Goal: Transaction & Acquisition: Register for event/course

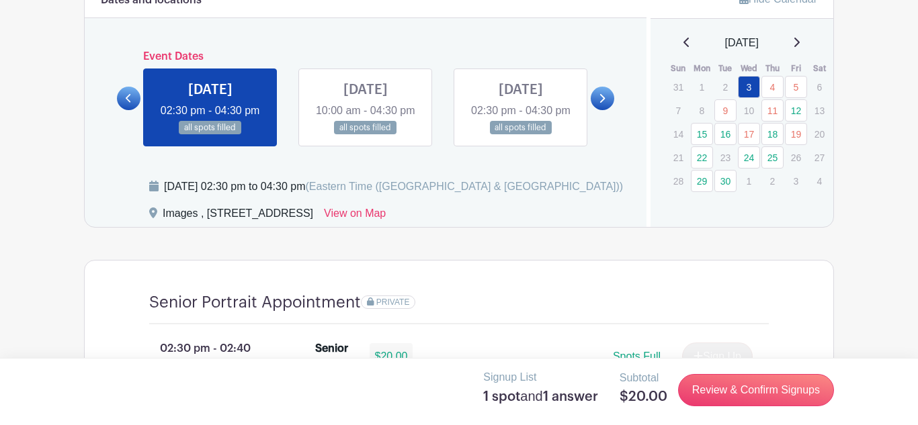
scroll to position [753, 0]
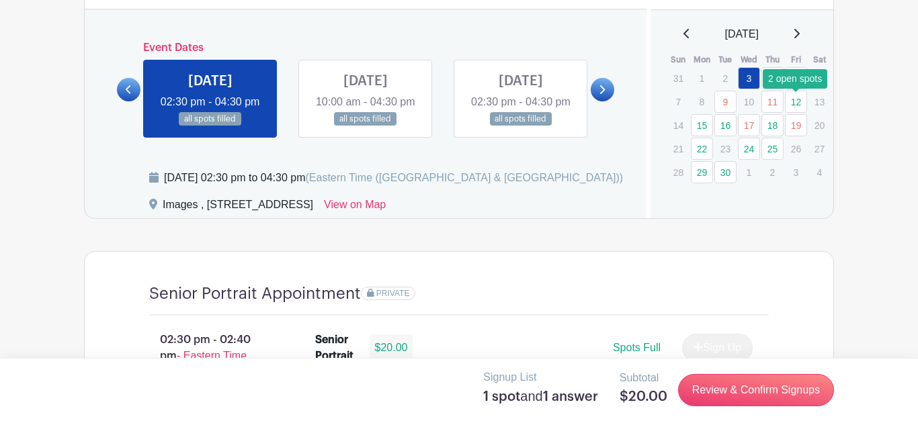
click at [794, 103] on link "12" at bounding box center [796, 102] width 22 height 22
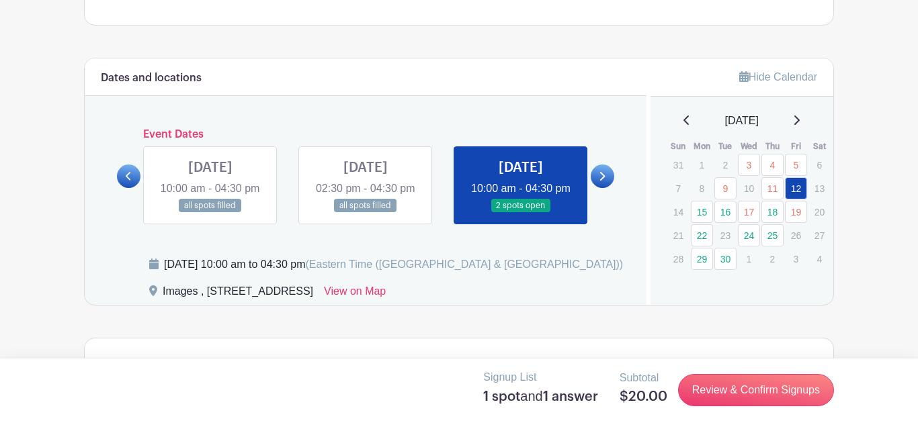
scroll to position [671, 0]
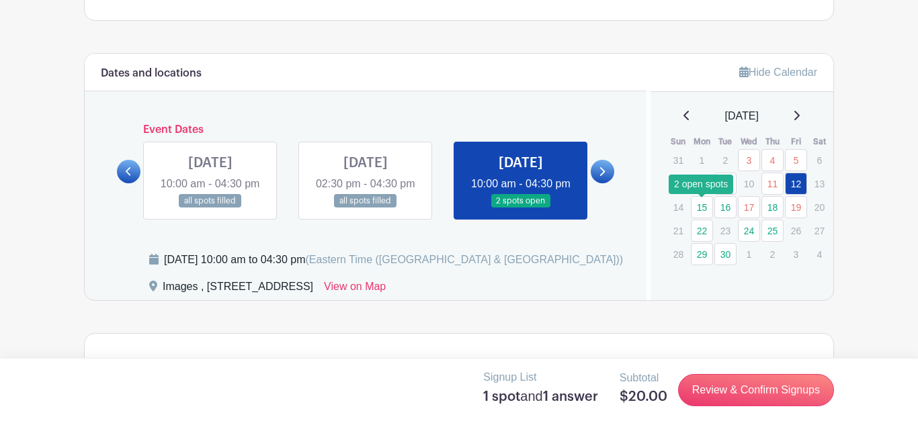
click at [705, 212] on link "15" at bounding box center [702, 207] width 22 height 22
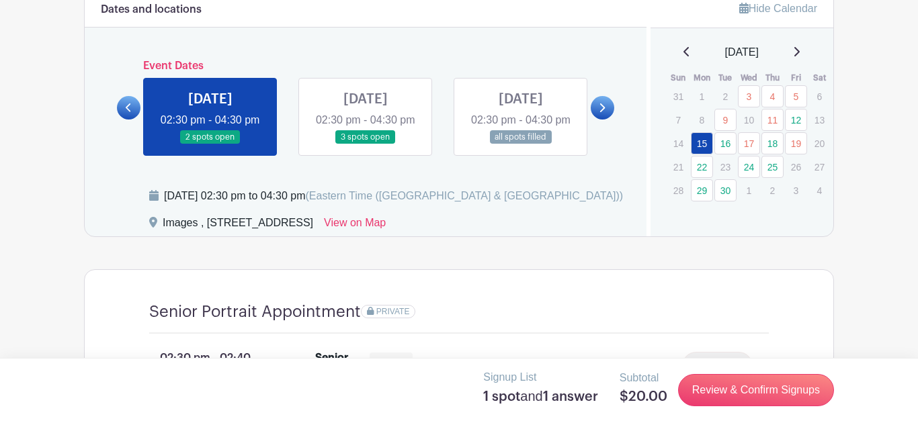
scroll to position [735, 0]
click at [726, 146] on link "16" at bounding box center [725, 143] width 22 height 22
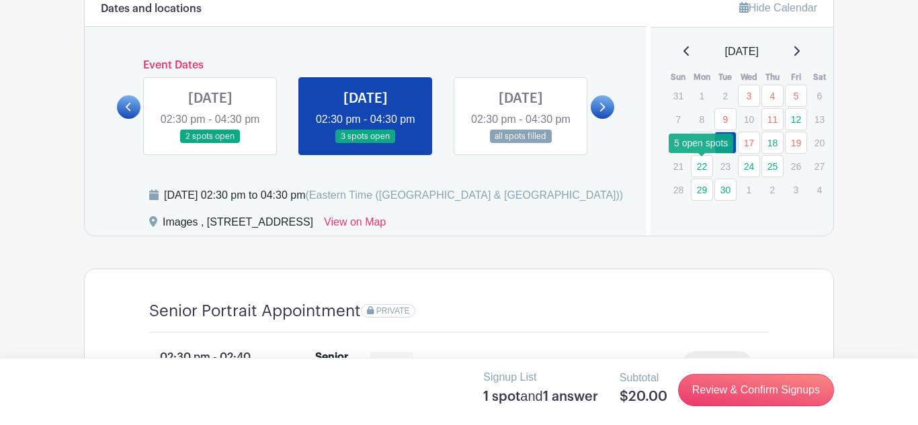
click at [704, 171] on link "22" at bounding box center [702, 166] width 22 height 22
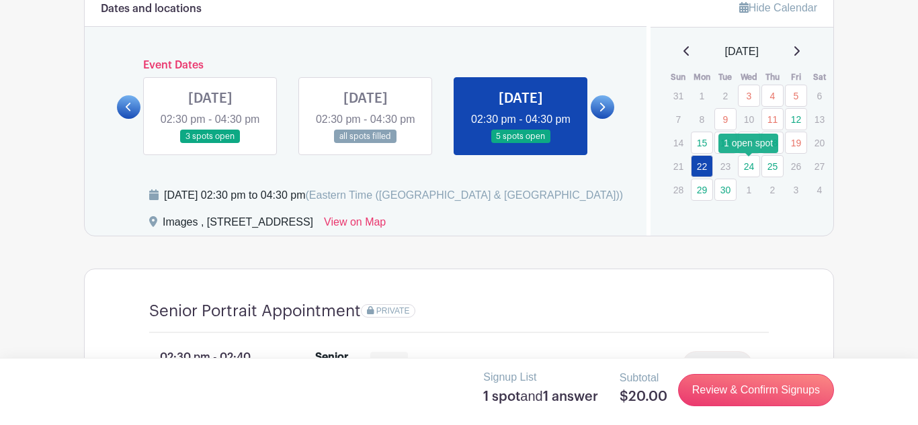
click at [747, 171] on link "24" at bounding box center [749, 166] width 22 height 22
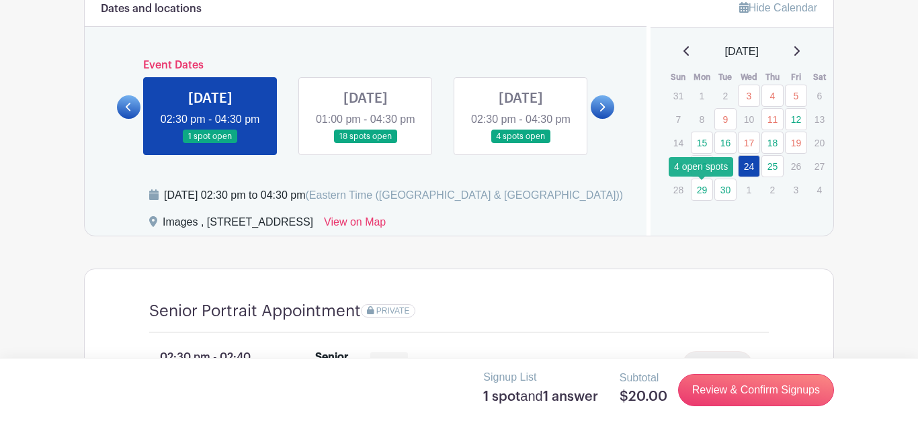
click at [703, 191] on link "29" at bounding box center [702, 190] width 22 height 22
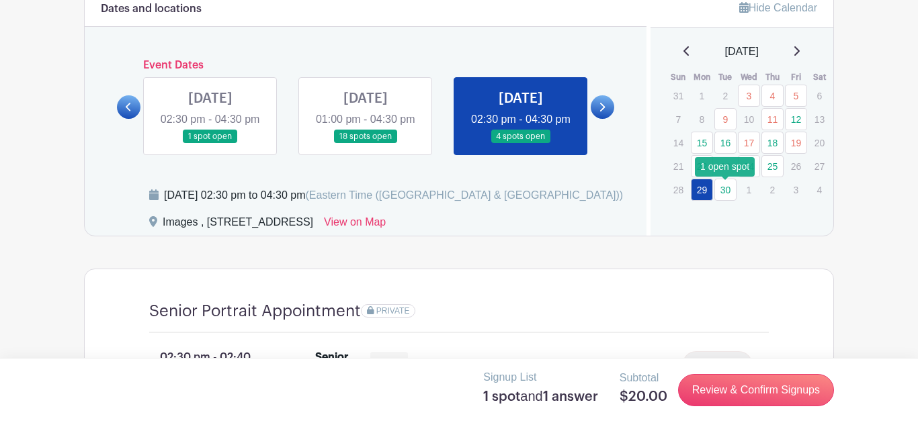
click at [730, 190] on link "30" at bounding box center [725, 190] width 22 height 22
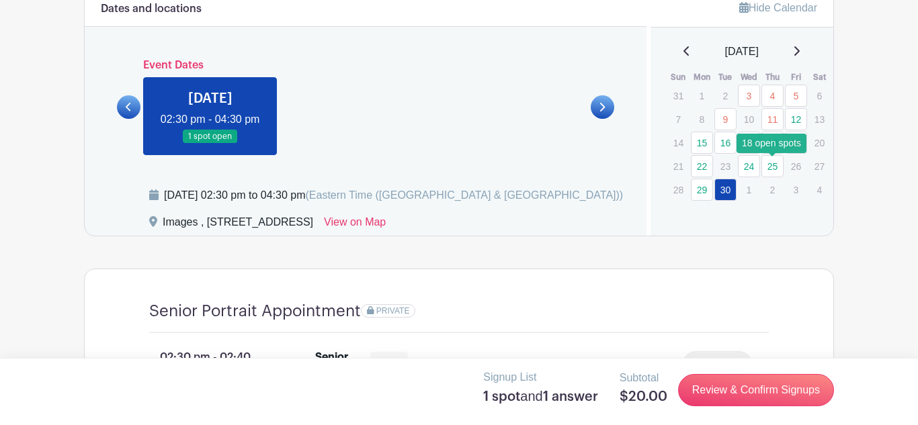
click at [775, 172] on link "25" at bounding box center [772, 166] width 22 height 22
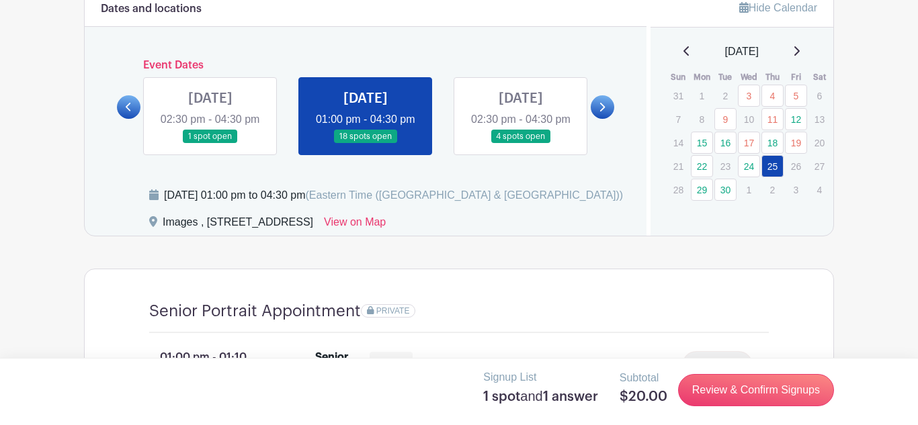
click at [366, 144] on link at bounding box center [366, 144] width 0 height 0
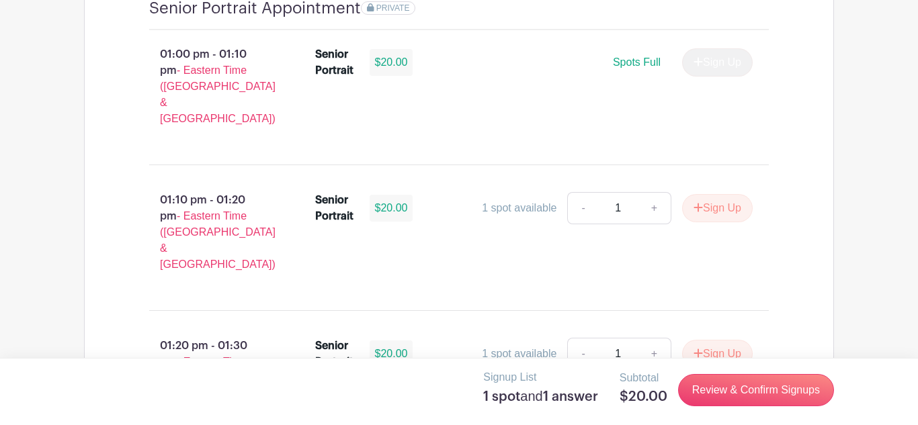
scroll to position [1039, 0]
click at [711, 204] on button "Sign Up" at bounding box center [717, 208] width 71 height 28
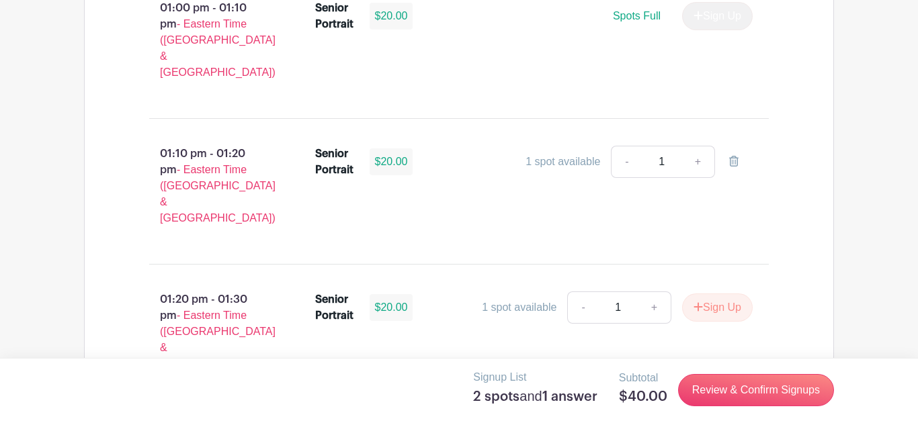
scroll to position [1102, 0]
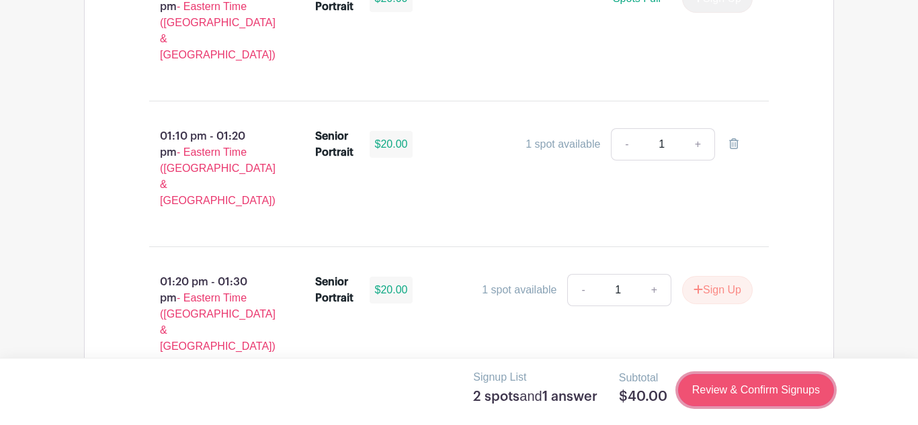
click at [740, 388] on link "Review & Confirm Signups" at bounding box center [756, 390] width 156 height 32
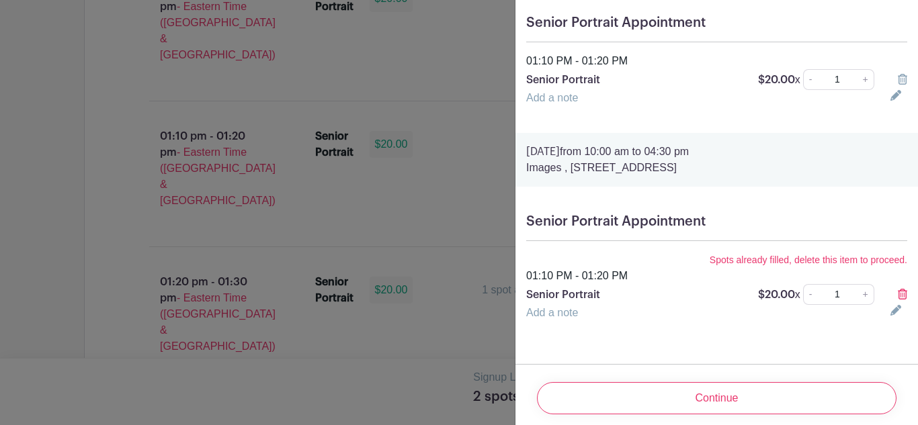
scroll to position [119, 0]
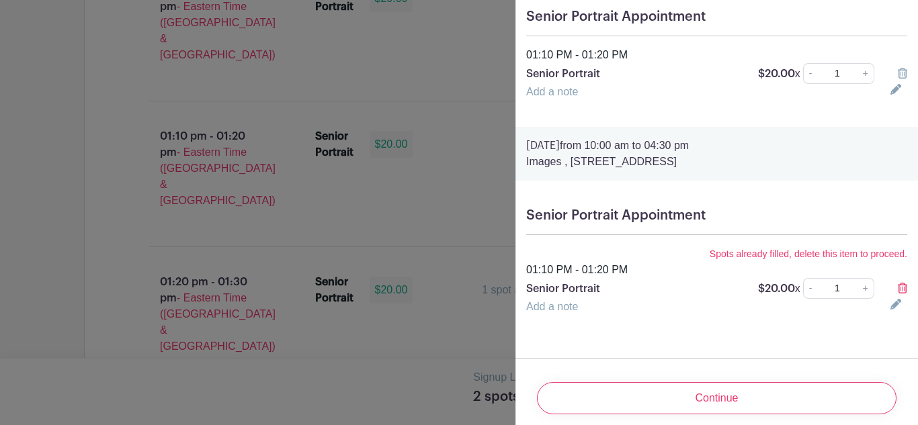
click at [902, 289] on icon at bounding box center [902, 288] width 9 height 11
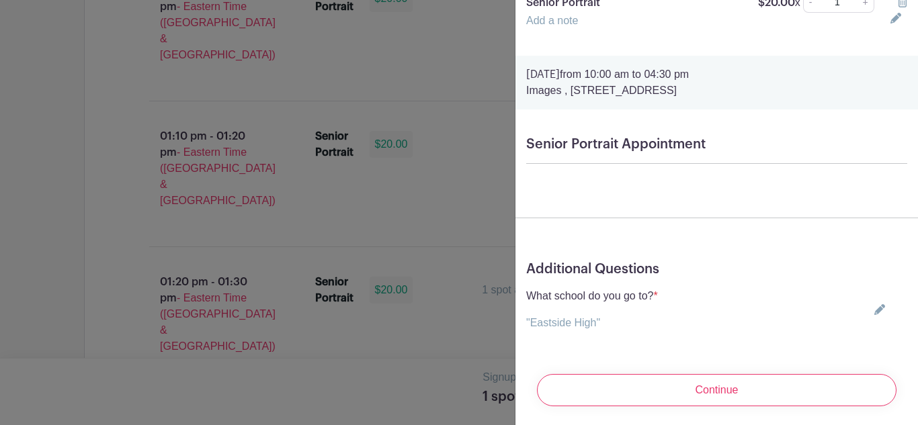
scroll to position [194, 0]
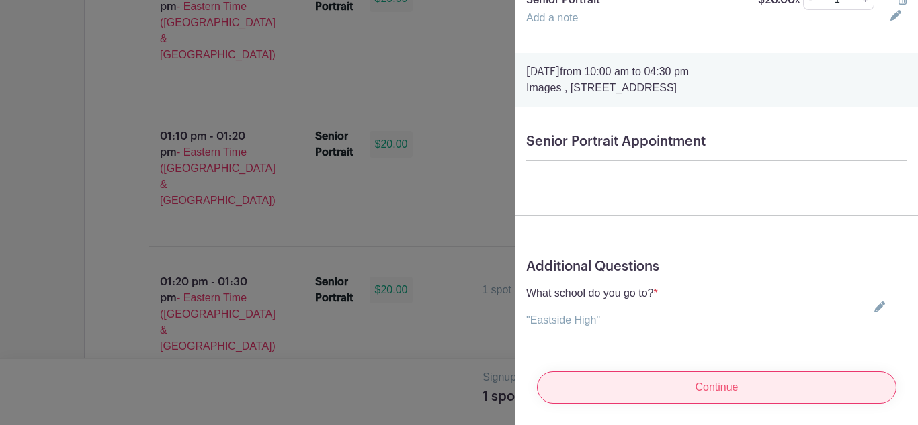
click at [687, 390] on input "Continue" at bounding box center [717, 388] width 360 height 32
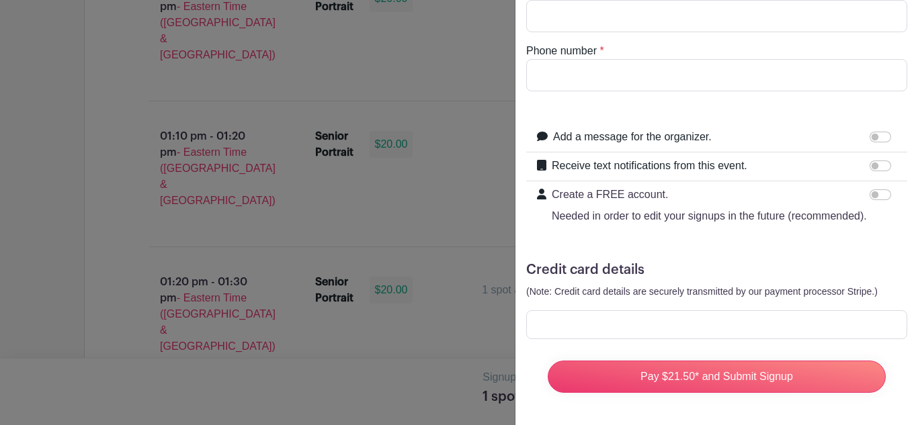
scroll to position [0, 0]
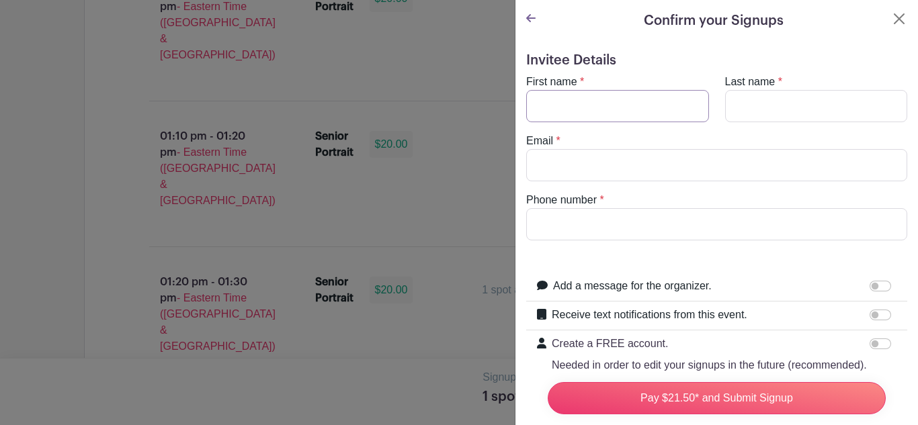
click at [608, 97] on input "First name" at bounding box center [617, 106] width 183 height 32
type input "[PERSON_NAME]"
click at [556, 166] on input "Email" at bounding box center [716, 165] width 381 height 32
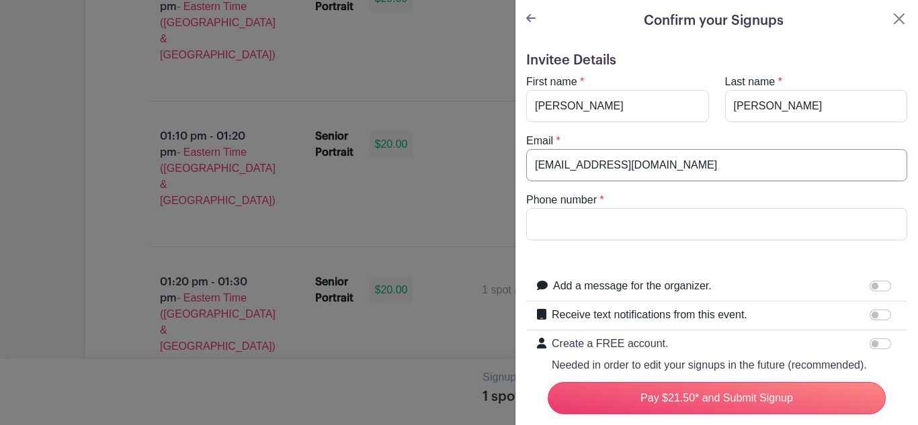
type input "[EMAIL_ADDRESS][DOMAIN_NAME]"
click at [559, 222] on input "Phone number" at bounding box center [716, 224] width 381 height 32
type input "8643208239"
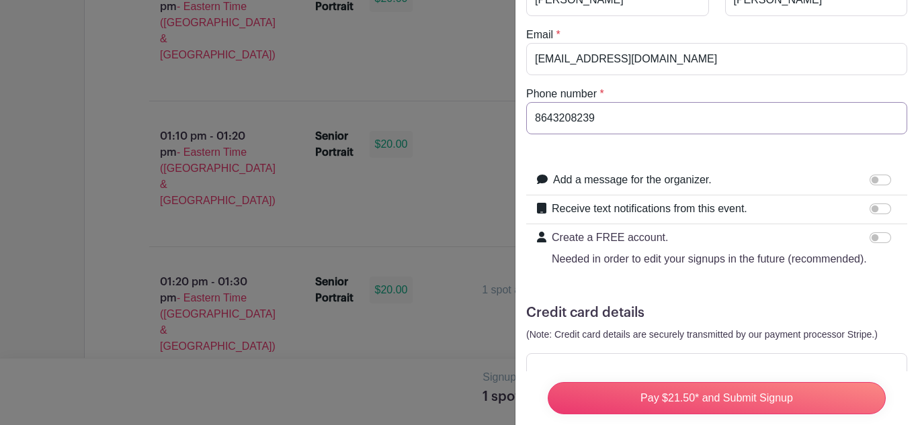
scroll to position [149, 0]
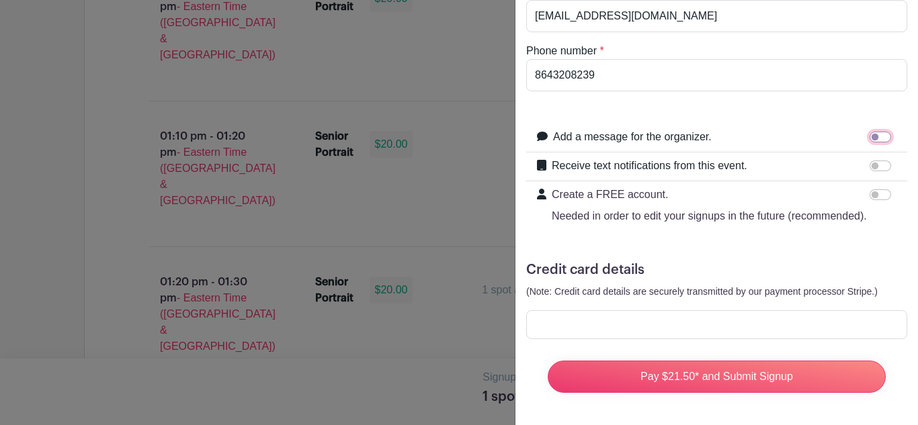
click at [880, 138] on input "Add a message for the organizer." at bounding box center [881, 137] width 22 height 11
checkbox input "true"
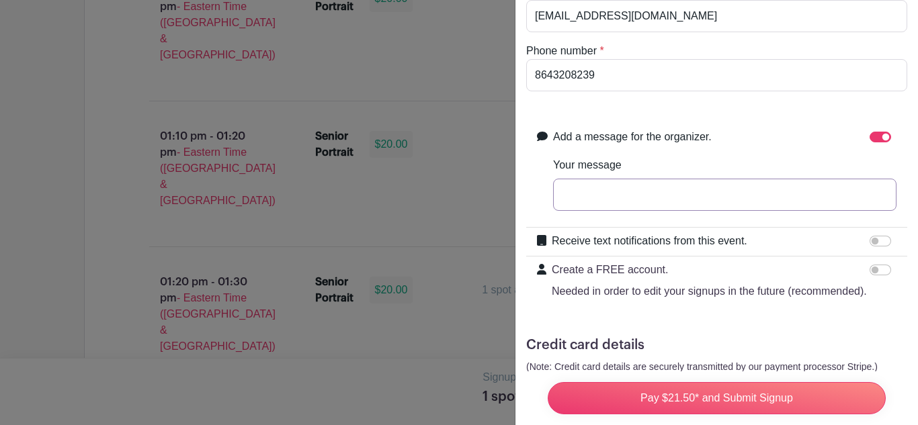
click at [676, 192] on input "Your message" at bounding box center [724, 195] width 343 height 32
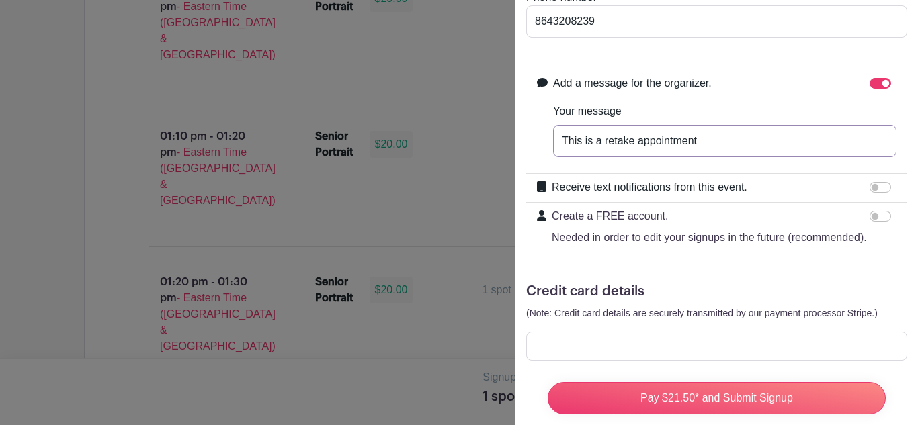
scroll to position [207, 0]
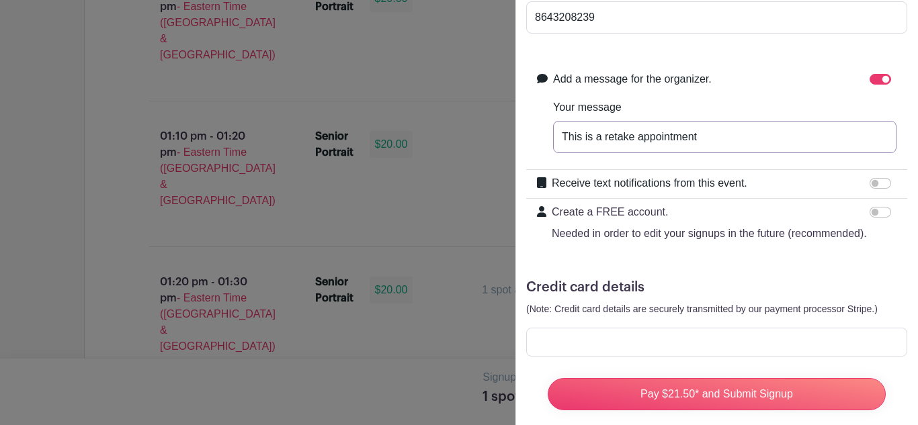
type input "This is a retake appointment"
click at [881, 181] on input "Receive text notifications from this event." at bounding box center [881, 183] width 22 height 11
checkbox input "true"
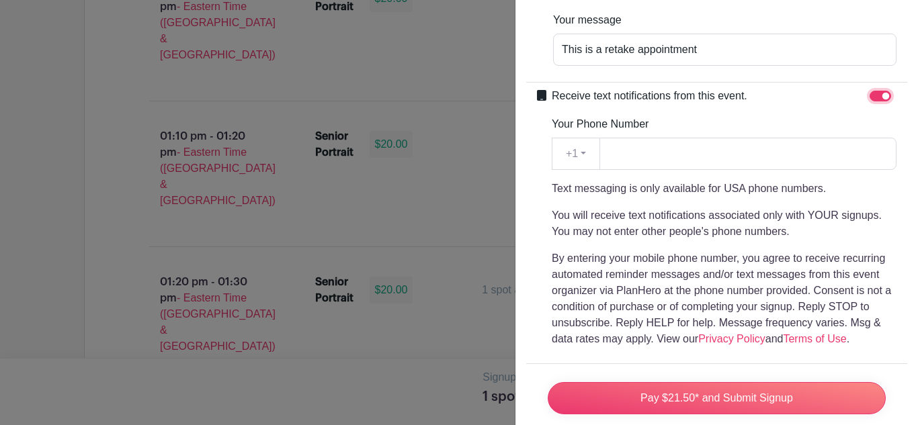
scroll to position [280, 0]
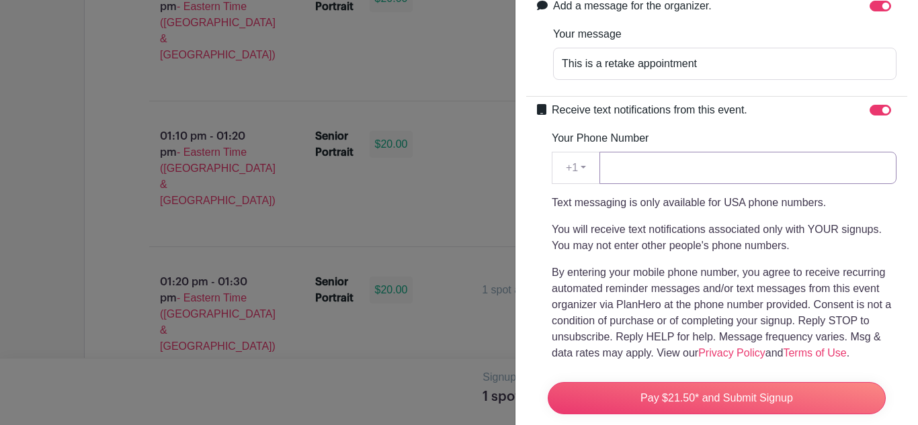
click at [691, 169] on input "Your Phone Number" at bounding box center [747, 168] width 297 height 32
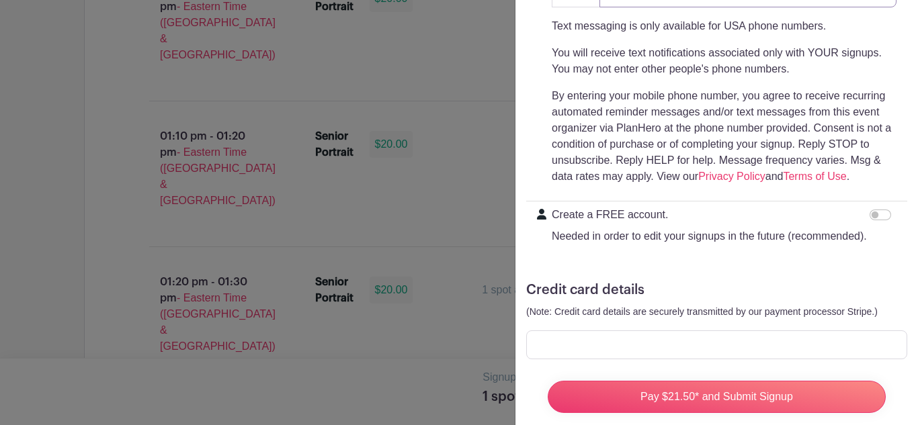
scroll to position [477, 0]
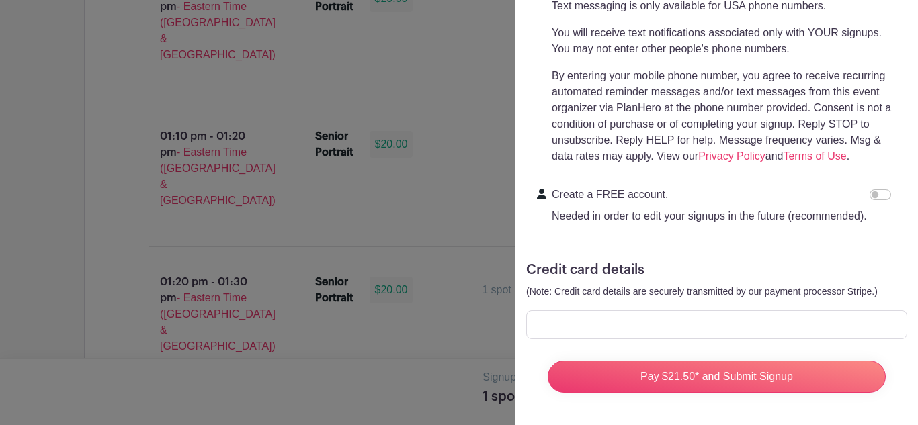
type input "8643208239"
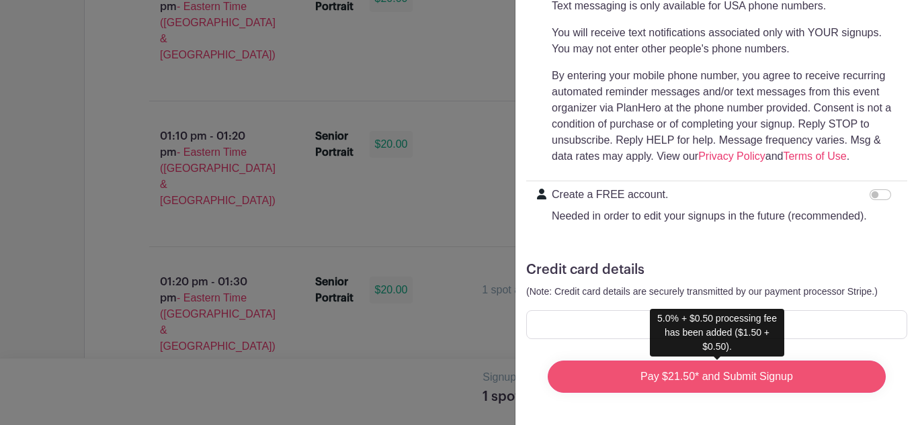
click at [719, 379] on input "Pay $21.50* and Submit Signup" at bounding box center [717, 377] width 338 height 32
